Goal: Complete application form

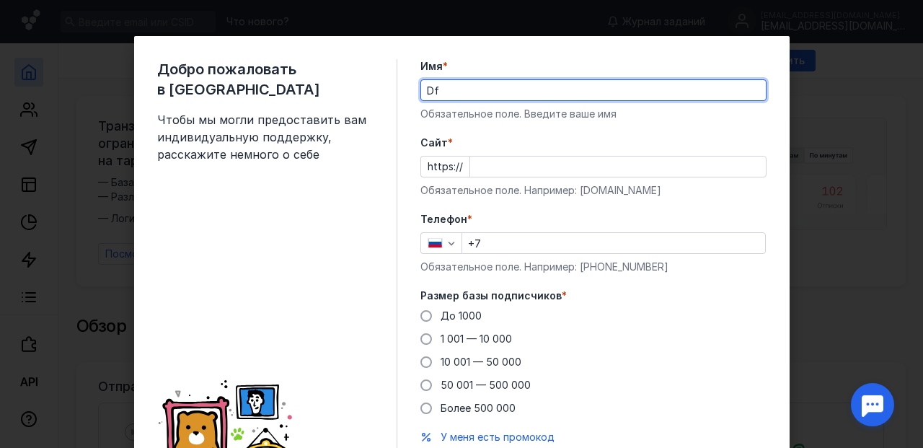
type input "D"
type input "[PERSON_NAME]"
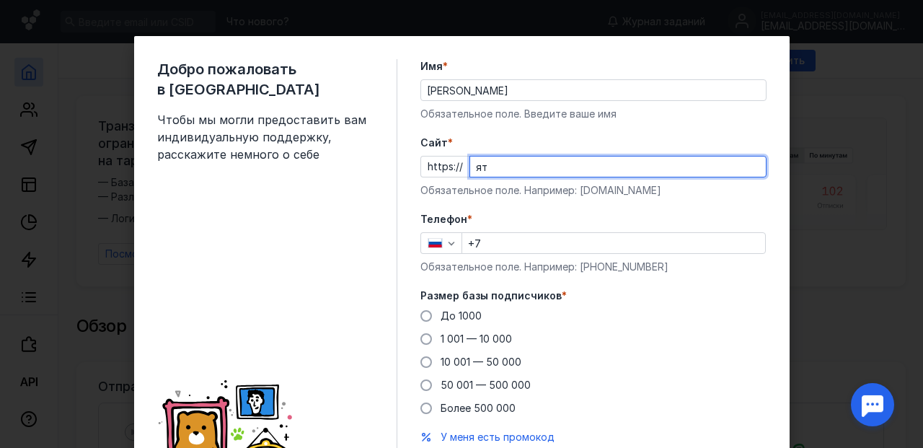
type input "я"
type input "[DOMAIN_NAME]"
click at [685, 200] on form "Имя * [PERSON_NAME] поле. Введите ваше имя [PERSON_NAME] * https:// [DOMAIN_NAM…" at bounding box center [593, 276] width 346 height 434
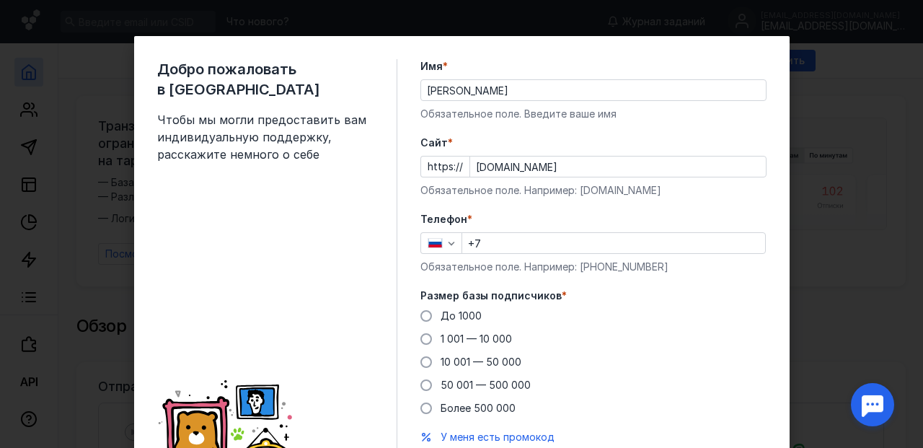
click at [599, 246] on input "+7" at bounding box center [613, 243] width 303 height 20
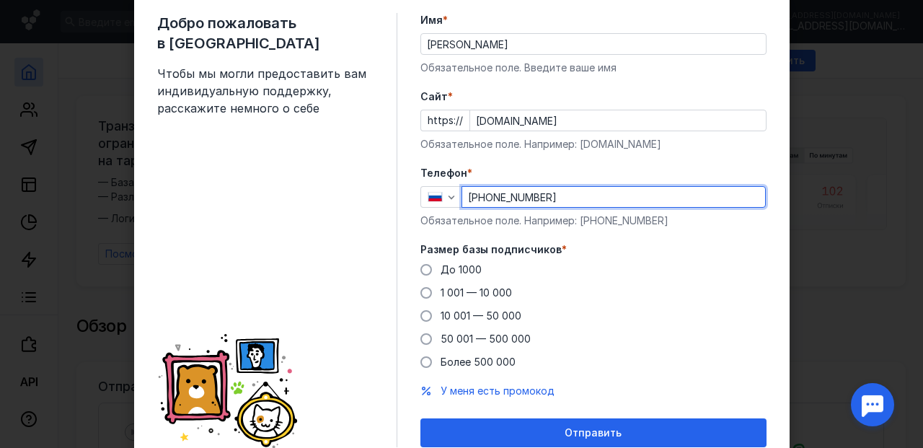
scroll to position [48, 0]
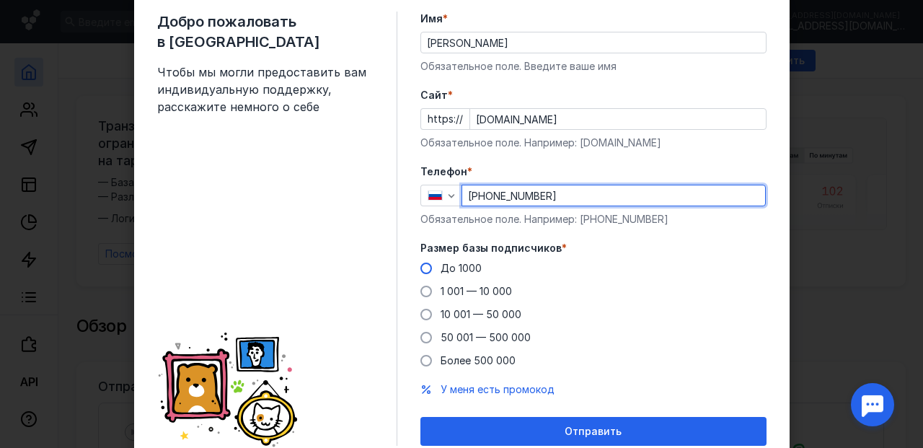
type input "[PHONE_NUMBER]"
click at [425, 271] on span at bounding box center [426, 268] width 12 height 12
click at [0, 0] on input "До 1000" at bounding box center [0, 0] width 0 height 0
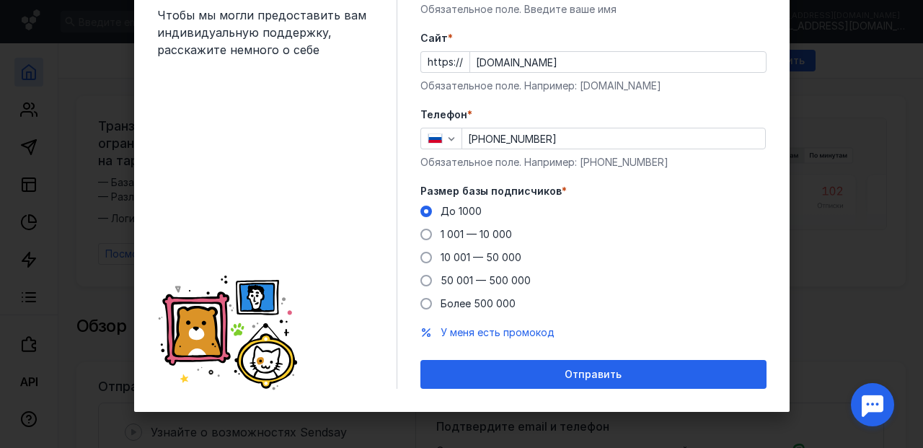
scroll to position [105, 0]
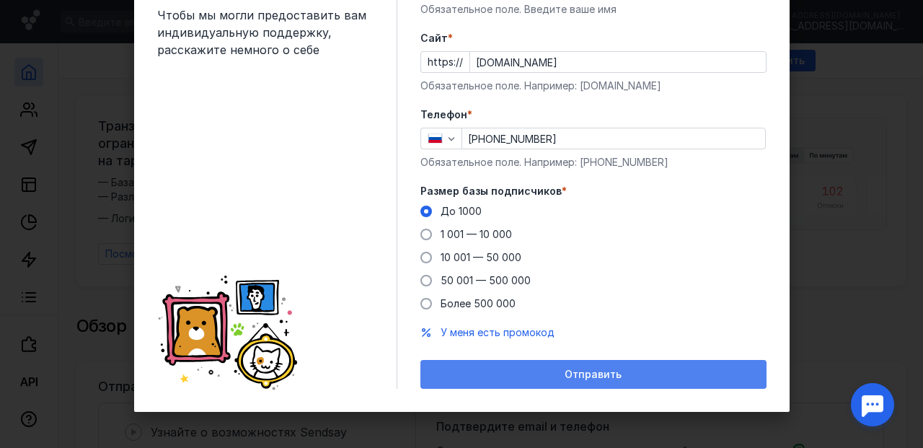
click at [600, 376] on span "Отправить" at bounding box center [593, 374] width 57 height 12
